Goal: Task Accomplishment & Management: Complete application form

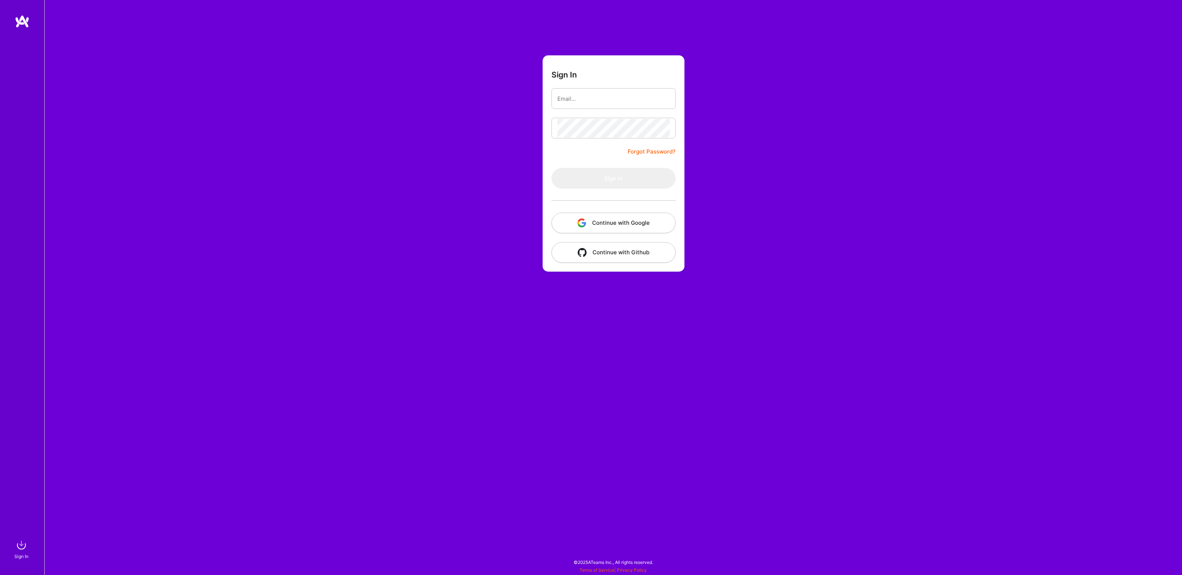
click at [583, 97] on input "email" at bounding box center [613, 98] width 112 height 19
click at [609, 218] on button "Continue with Google" at bounding box center [613, 223] width 124 height 21
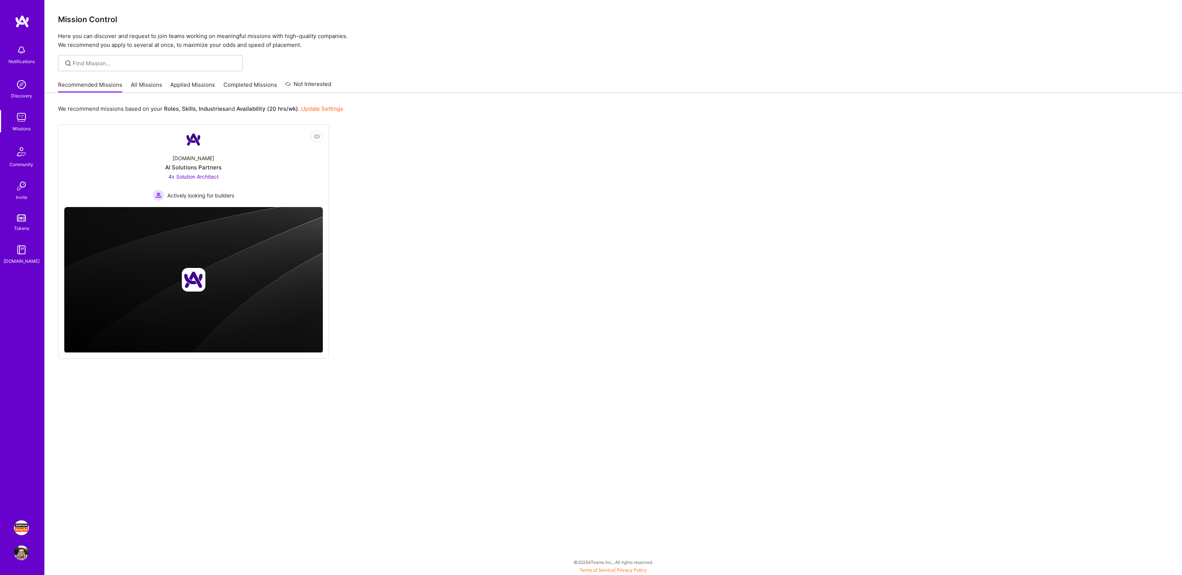
click at [18, 529] on img at bounding box center [21, 528] width 15 height 15
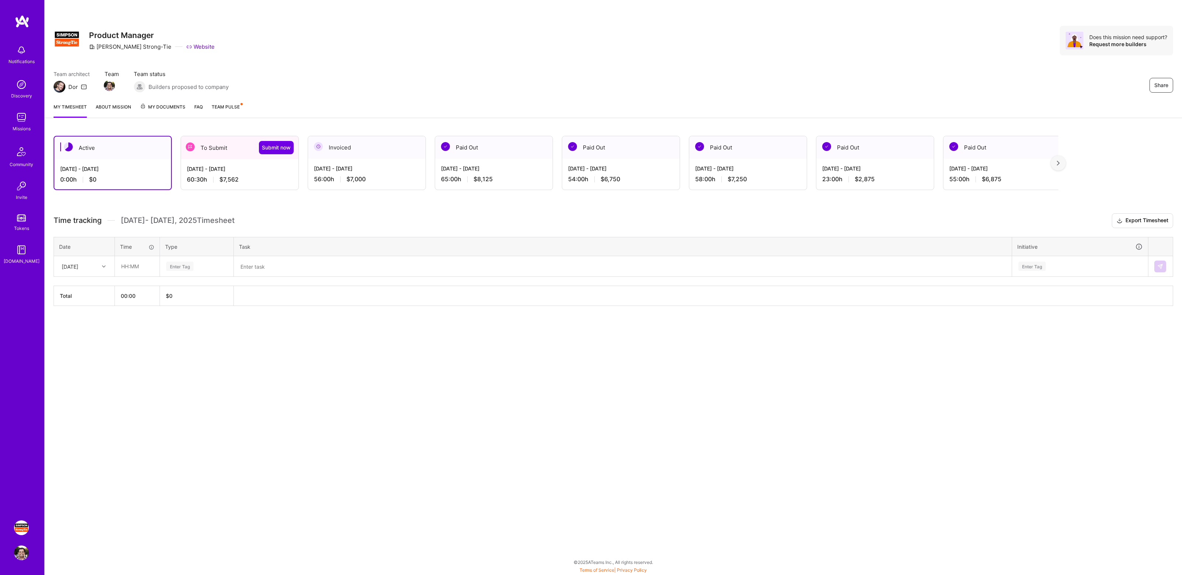
click at [221, 155] on div "To Submit Submit now" at bounding box center [239, 147] width 117 height 23
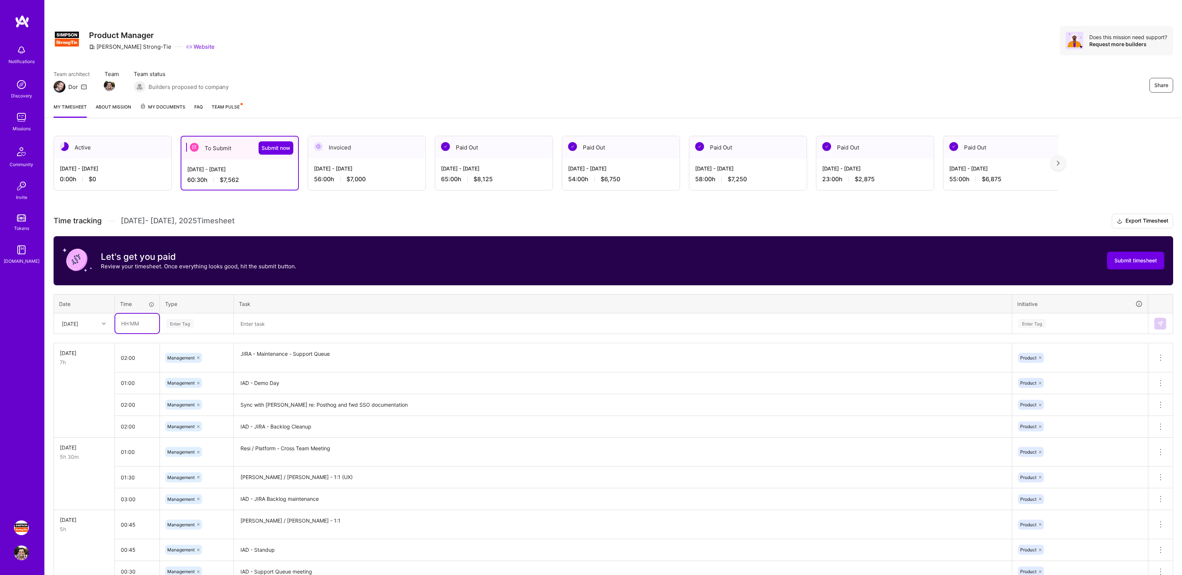
click at [134, 319] on input "text" at bounding box center [137, 324] width 44 height 20
type input "03:00"
type input "mana"
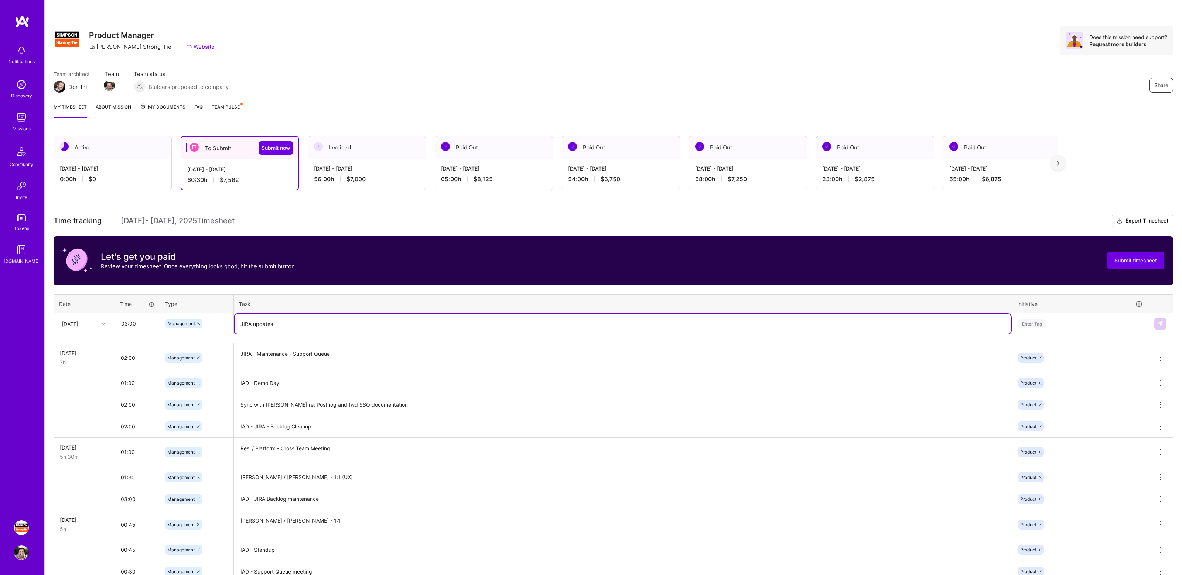
type textarea "JIRA updates"
click at [1049, 324] on div "Enter Tag" at bounding box center [1079, 323] width 125 height 9
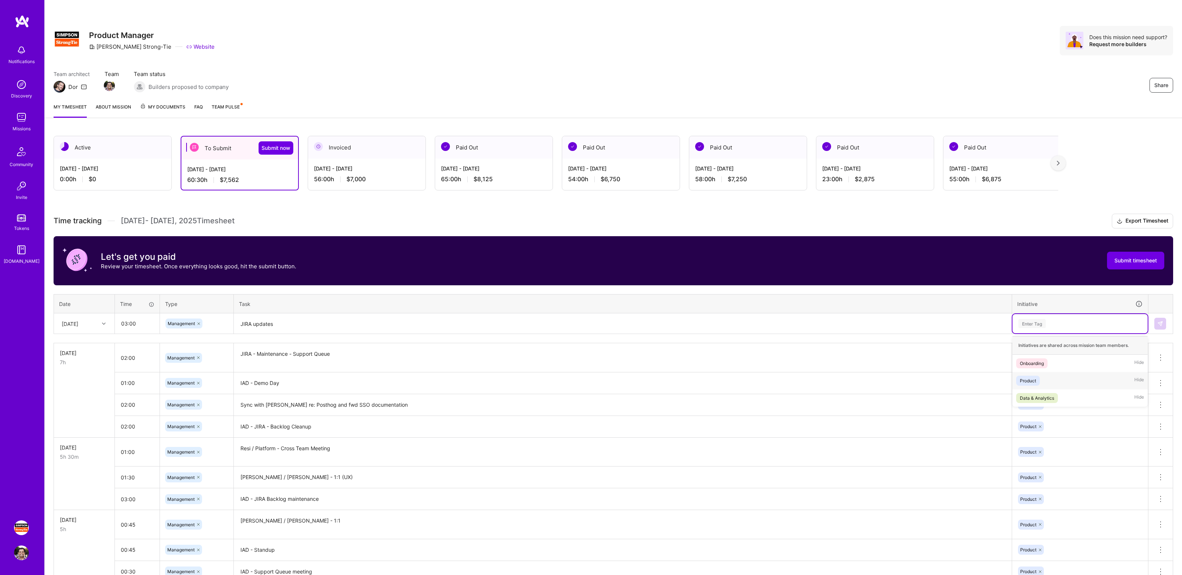
click at [1031, 390] on div "Data & Analytics Hide" at bounding box center [1079, 398] width 135 height 17
click at [1058, 323] on icon at bounding box center [1058, 324] width 2 height 2
click at [1051, 329] on div "Enter Tag" at bounding box center [1079, 323] width 135 height 19
click at [1041, 379] on div "Product Hide" at bounding box center [1079, 380] width 135 height 17
click at [1159, 321] on img at bounding box center [1160, 324] width 6 height 6
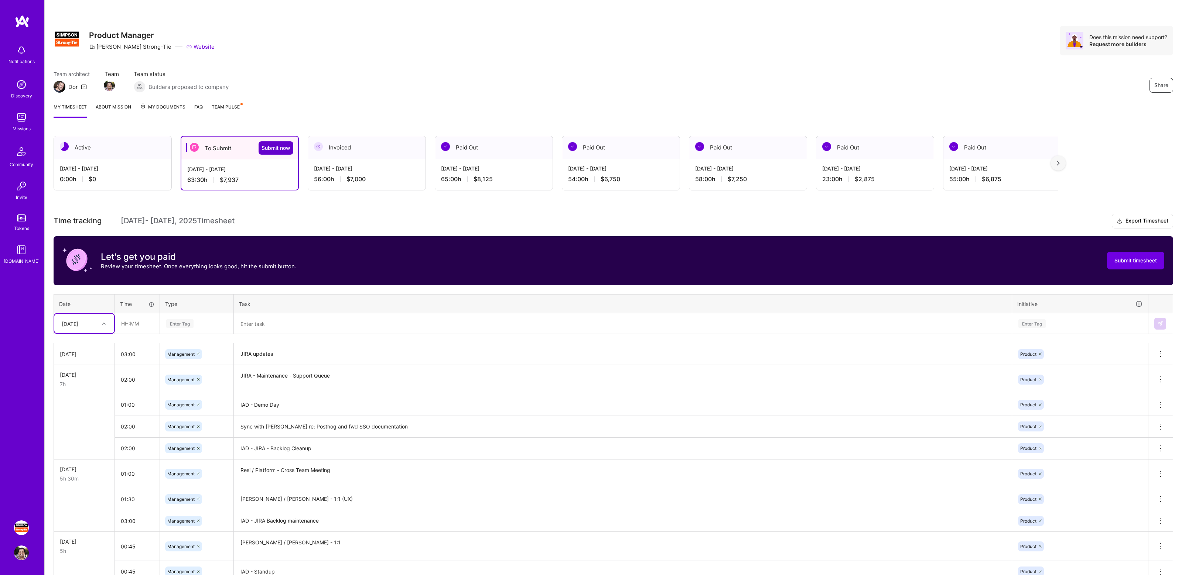
click at [277, 148] on span "Submit now" at bounding box center [275, 147] width 29 height 7
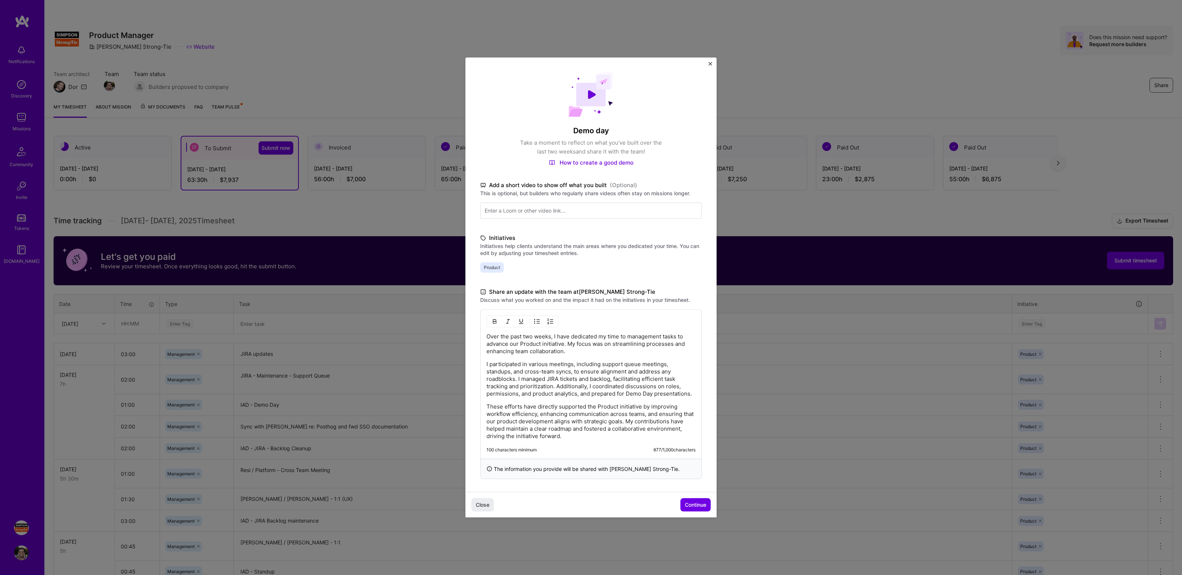
scroll to position [2, 0]
click at [687, 509] on button "Continue" at bounding box center [695, 505] width 30 height 13
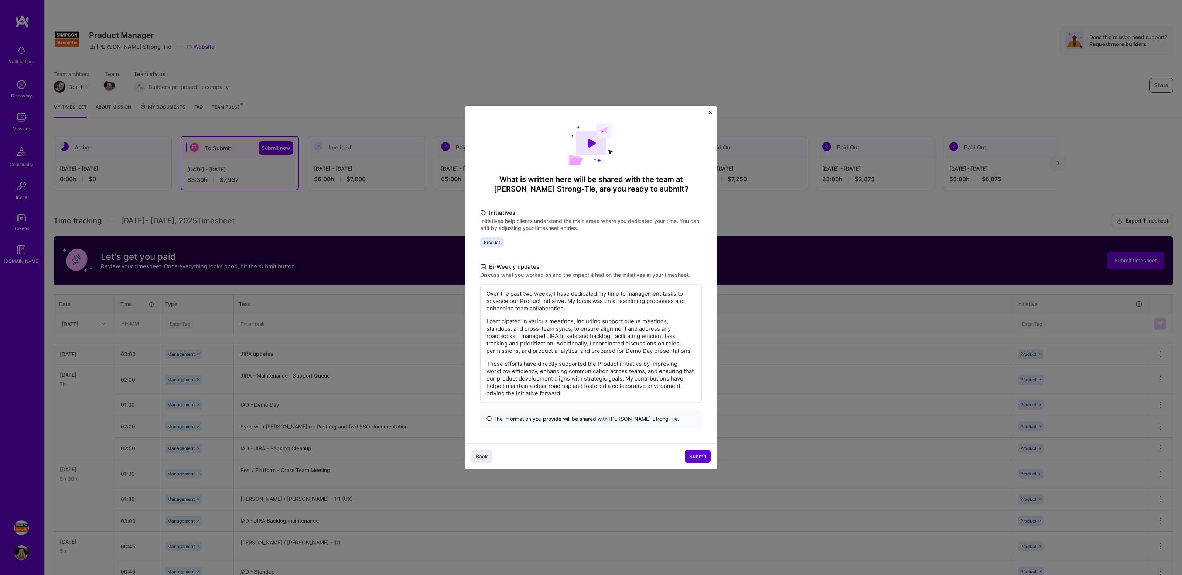
click at [693, 453] on span "Submit" at bounding box center [697, 456] width 17 height 7
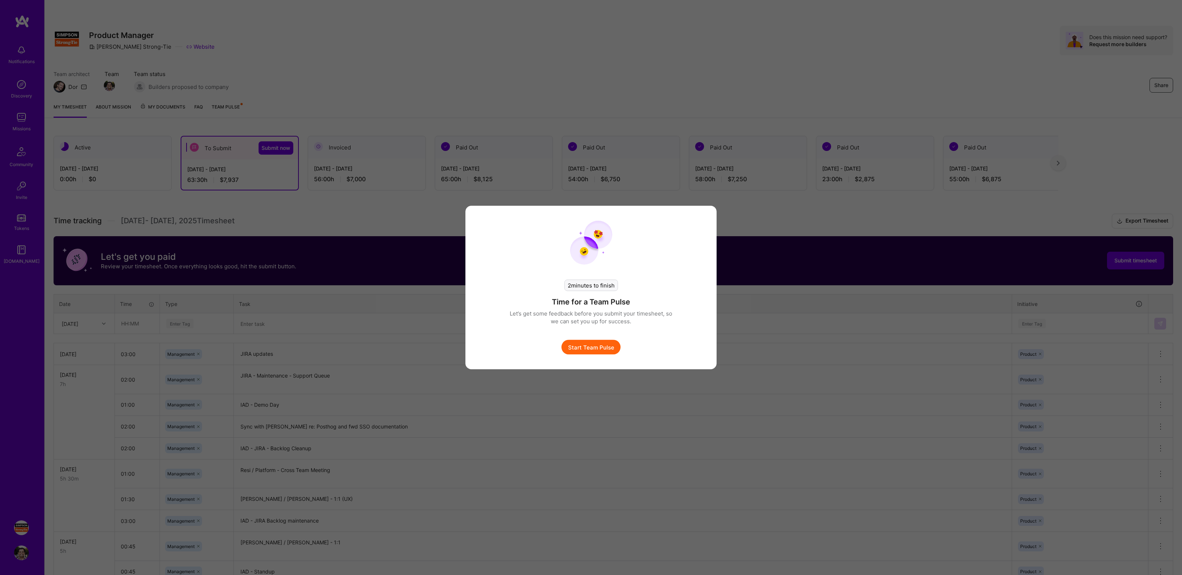
click at [580, 343] on button "Start Team Pulse" at bounding box center [590, 347] width 59 height 15
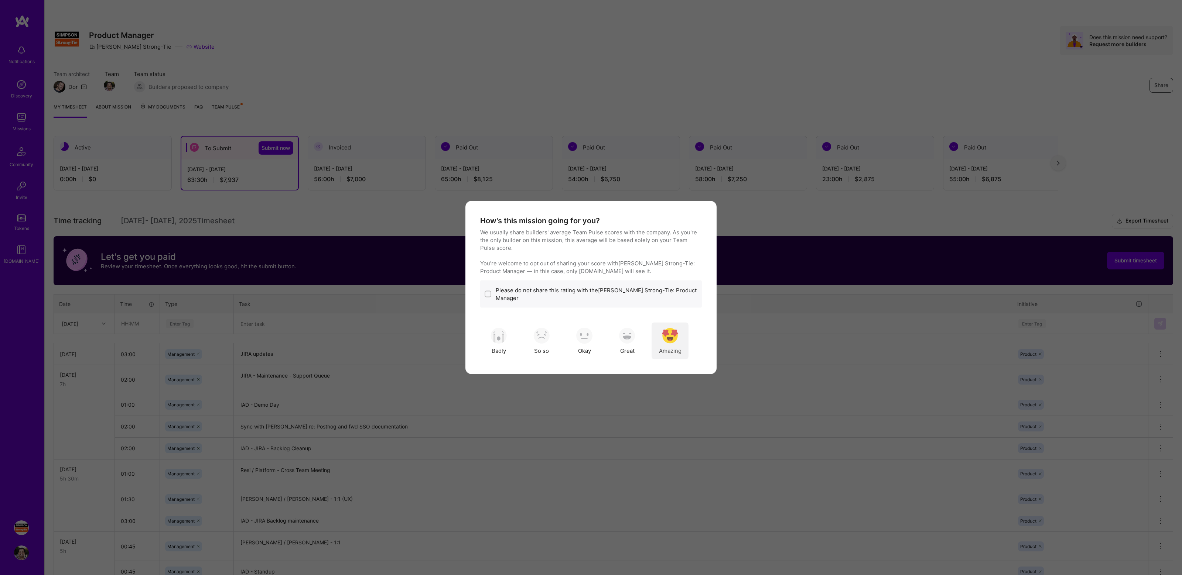
click at [666, 339] on img "modal" at bounding box center [670, 336] width 16 height 16
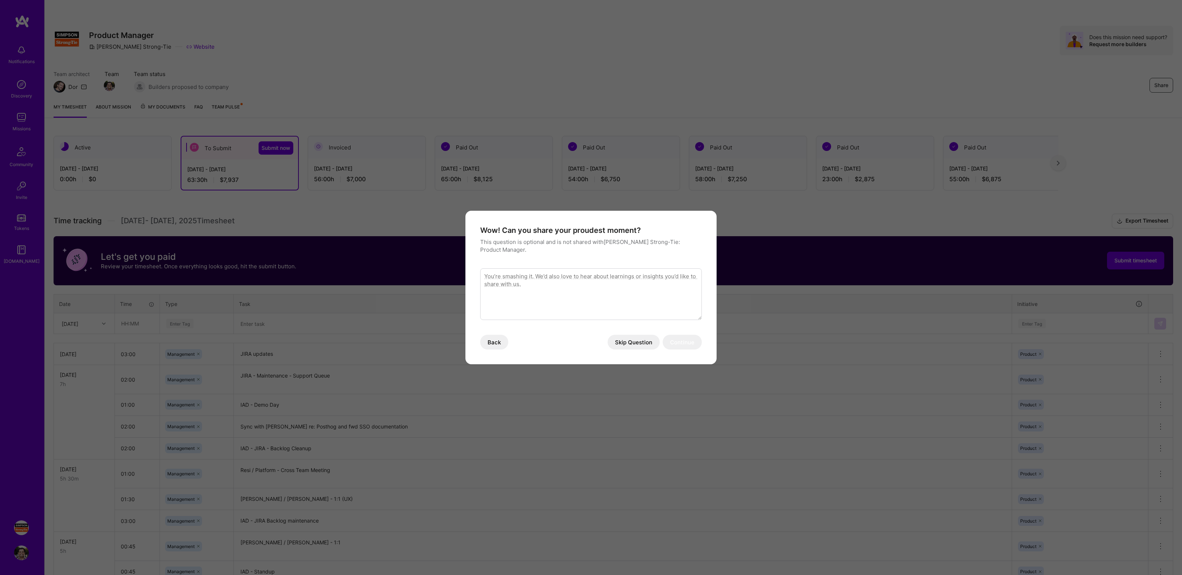
click at [570, 286] on textarea "modal" at bounding box center [591, 294] width 222 height 52
click at [626, 344] on button "Skip Question" at bounding box center [634, 342] width 52 height 15
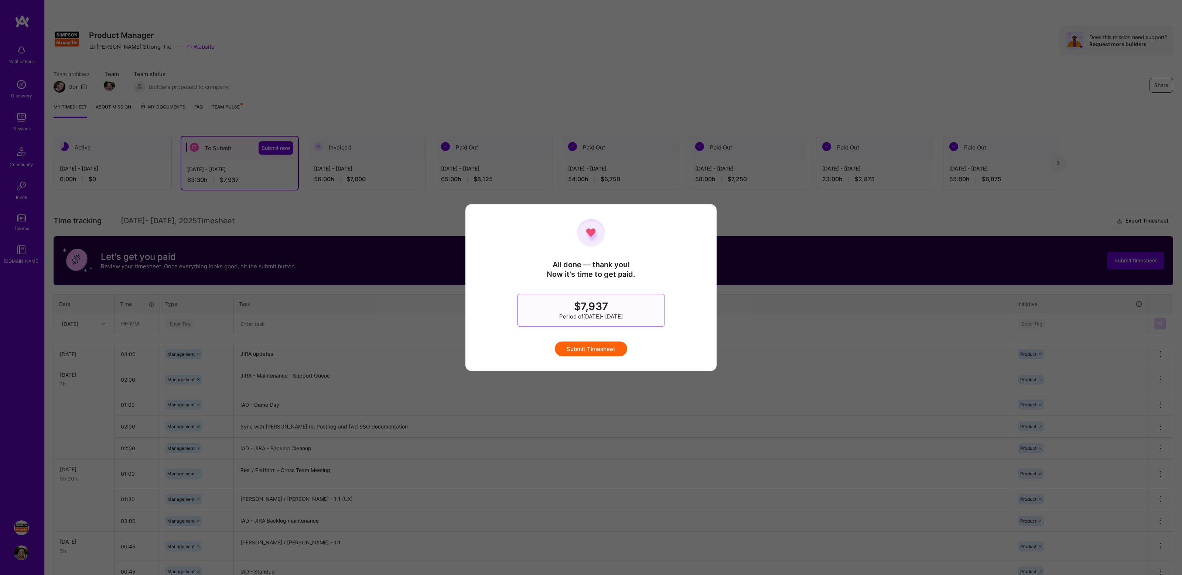
click at [590, 351] on button "Submit Timesheet" at bounding box center [591, 349] width 72 height 15
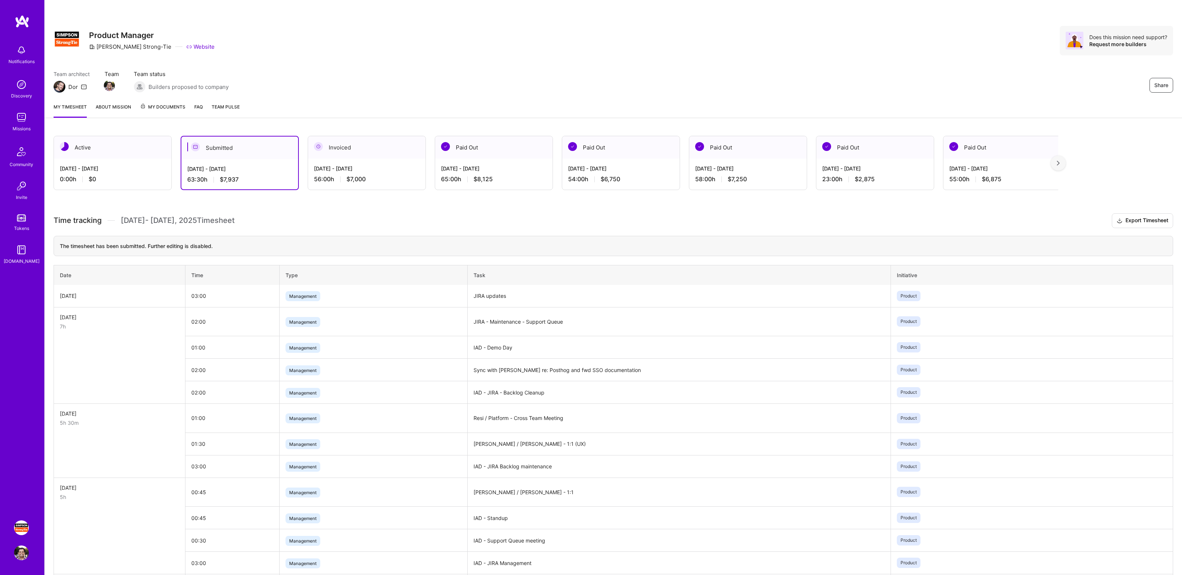
click at [383, 62] on div "Share Product Manager [PERSON_NAME]-Tie Website Does this mission need support?…" at bounding box center [613, 48] width 1137 height 97
click at [930, 47] on div "Share Product Manager [PERSON_NAME]-Tie Website Does this mission need support?…" at bounding box center [613, 41] width 1119 height 30
click at [964, 44] on div "Share Product Manager [PERSON_NAME]-Tie Website Does this mission need support?…" at bounding box center [613, 41] width 1119 height 30
